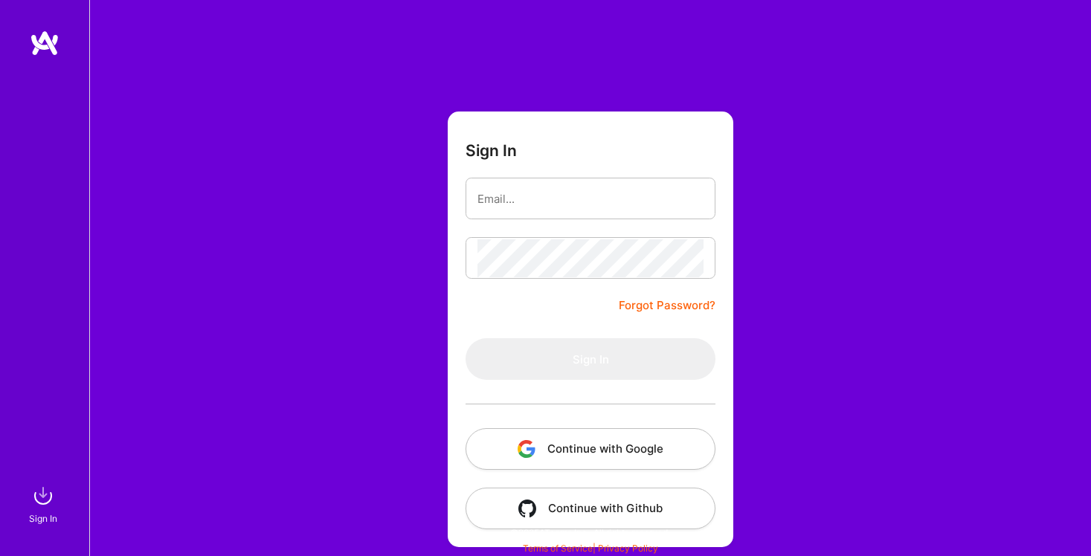
click at [613, 438] on button "Continue with Google" at bounding box center [591, 449] width 250 height 42
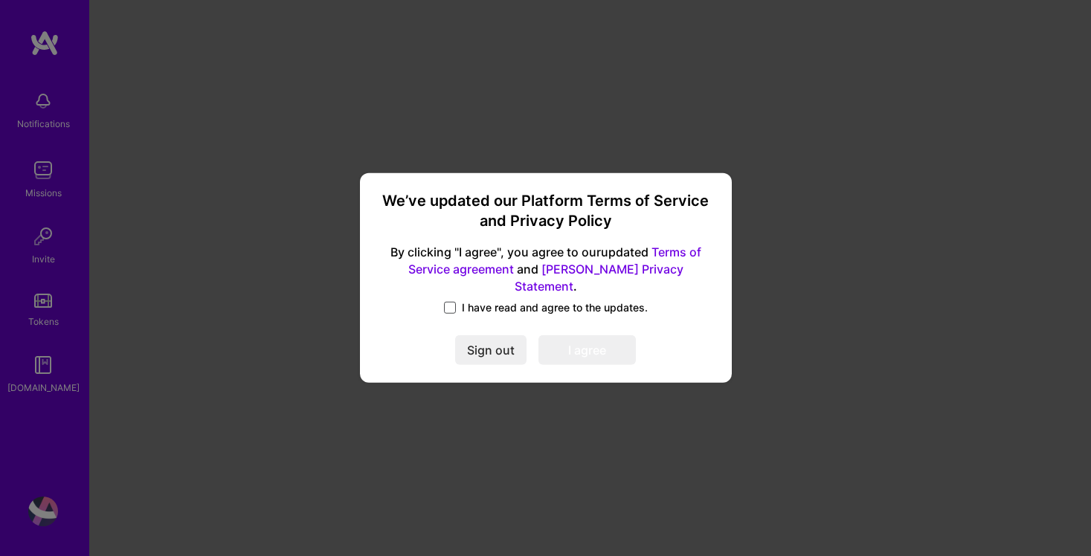
click at [452, 302] on span at bounding box center [450, 308] width 12 height 12
click at [0, 0] on input "I have read and agree to the updates." at bounding box center [0, 0] width 0 height 0
click at [596, 344] on button "I agree" at bounding box center [587, 351] width 97 height 30
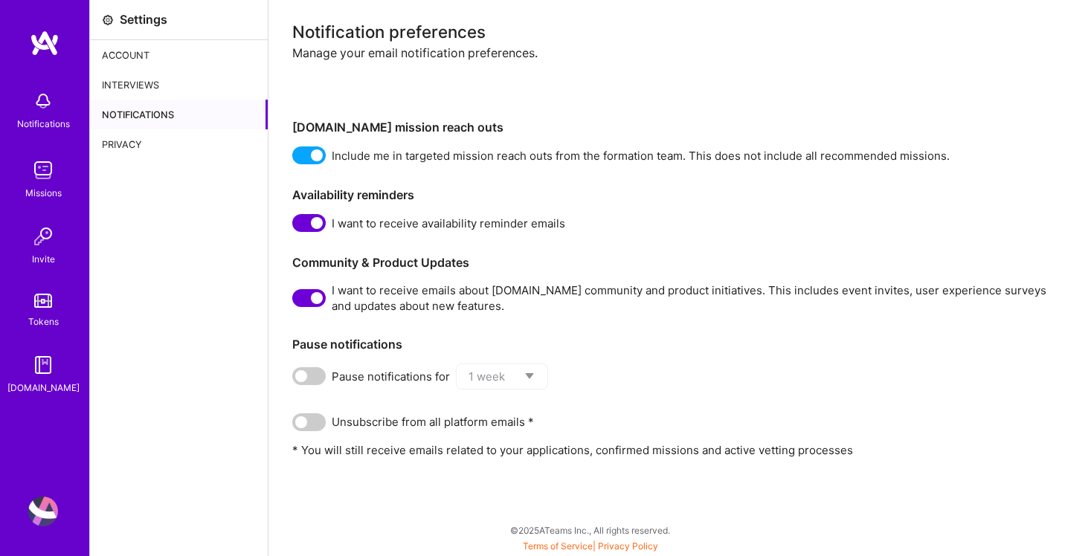
click at [144, 86] on div "Interviews" at bounding box center [179, 85] width 178 height 30
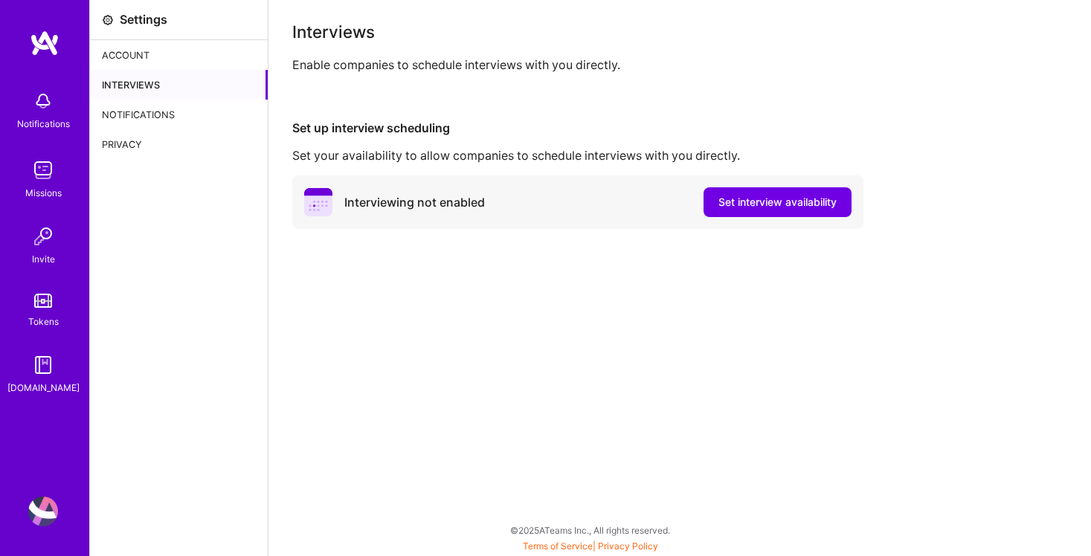
click at [39, 123] on div "Notifications" at bounding box center [43, 124] width 53 height 16
click at [36, 174] on img at bounding box center [43, 170] width 30 height 30
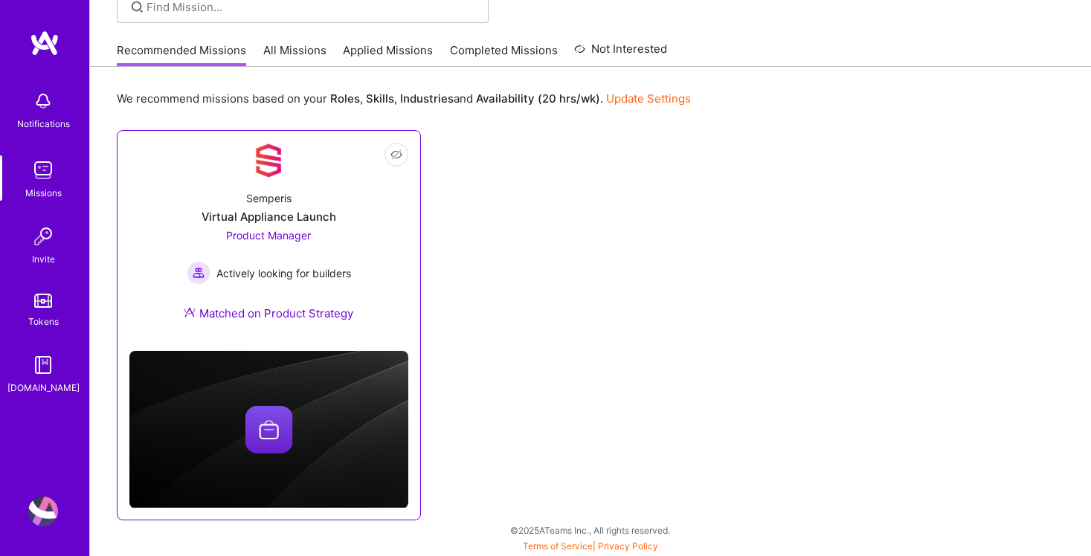
scroll to position [121, 0]
